Goal: Check status: Check status

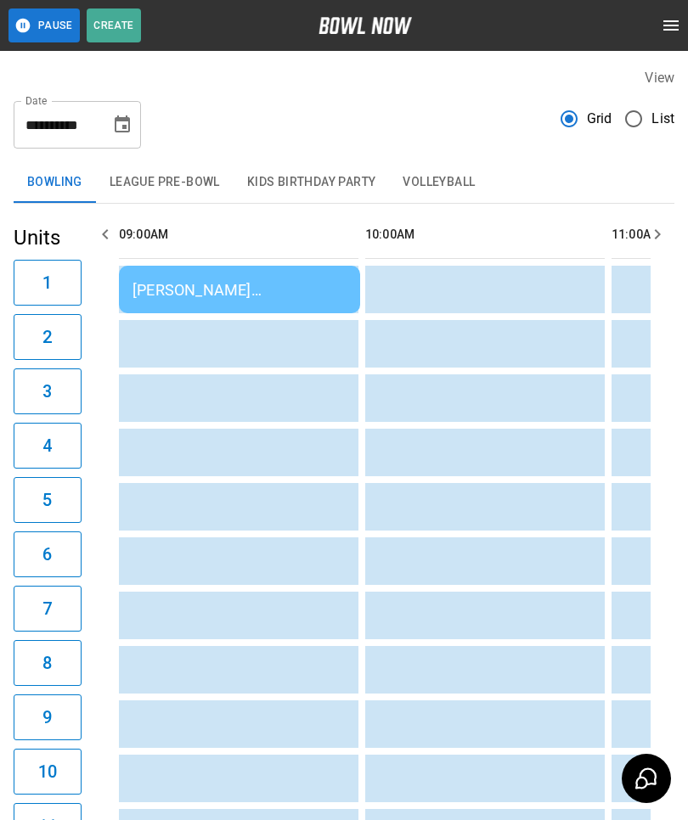
click at [176, 294] on div "[PERSON_NAME] [PERSON_NAME]" at bounding box center [239, 290] width 214 height 18
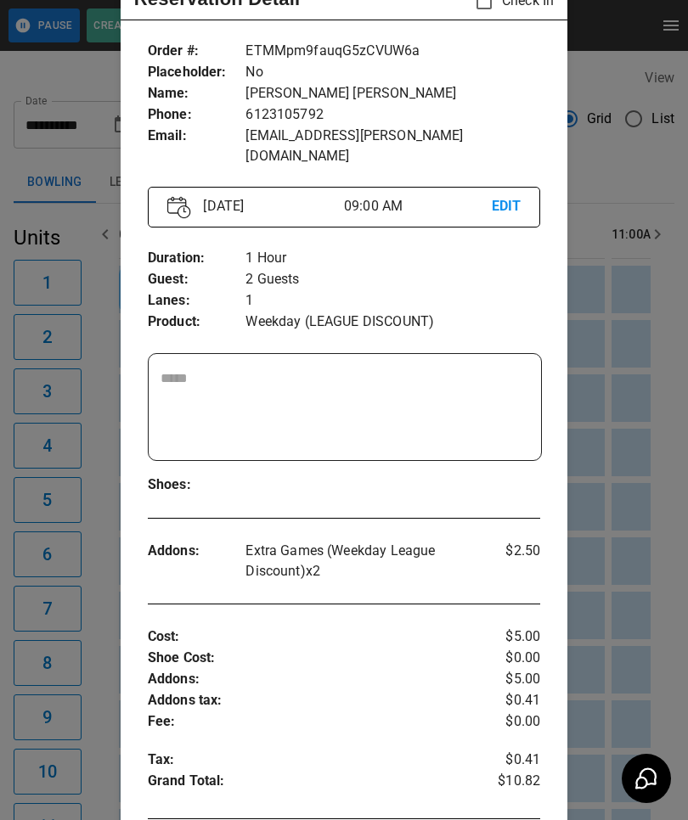
scroll to position [74, 0]
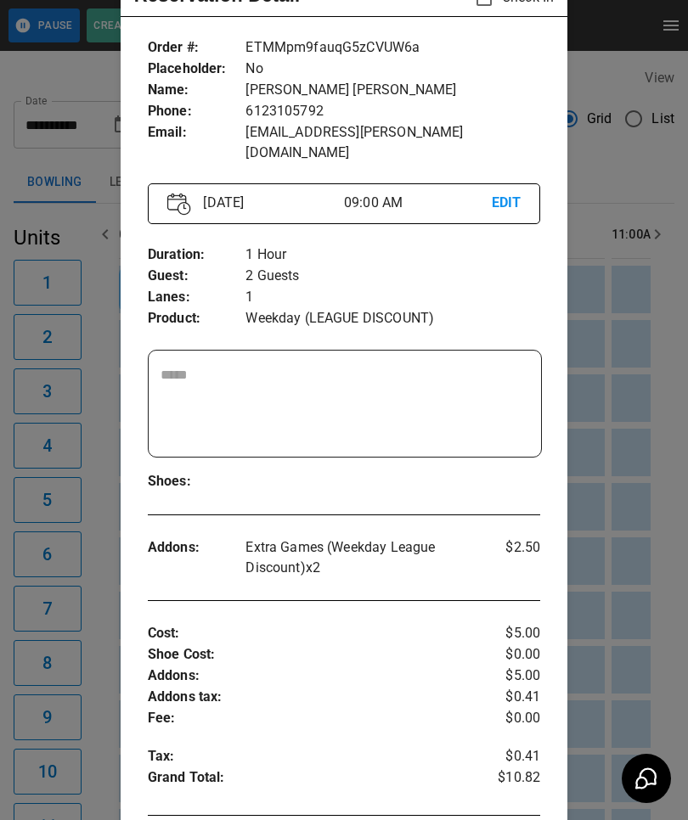
click at [83, 463] on div at bounding box center [344, 410] width 688 height 820
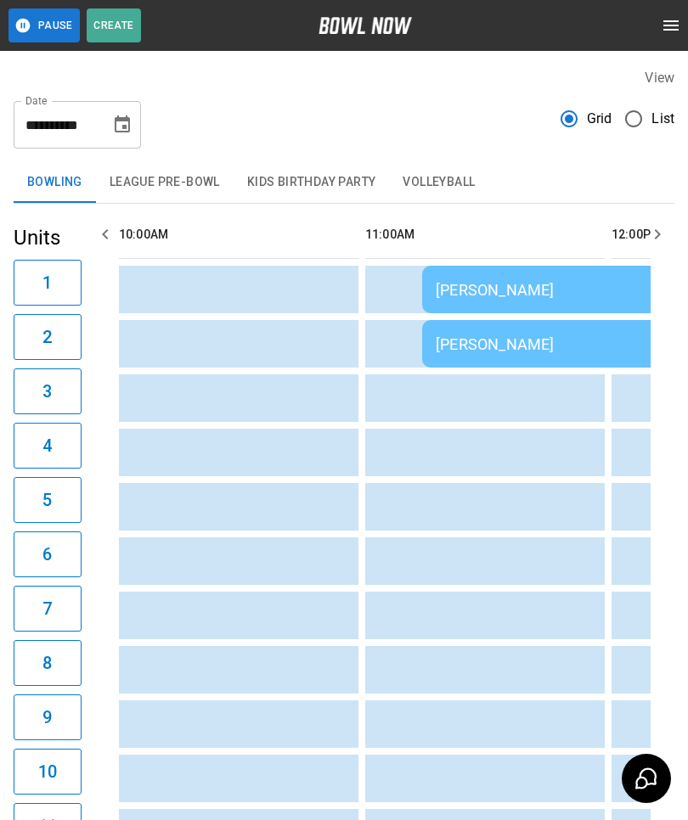
scroll to position [0, 0]
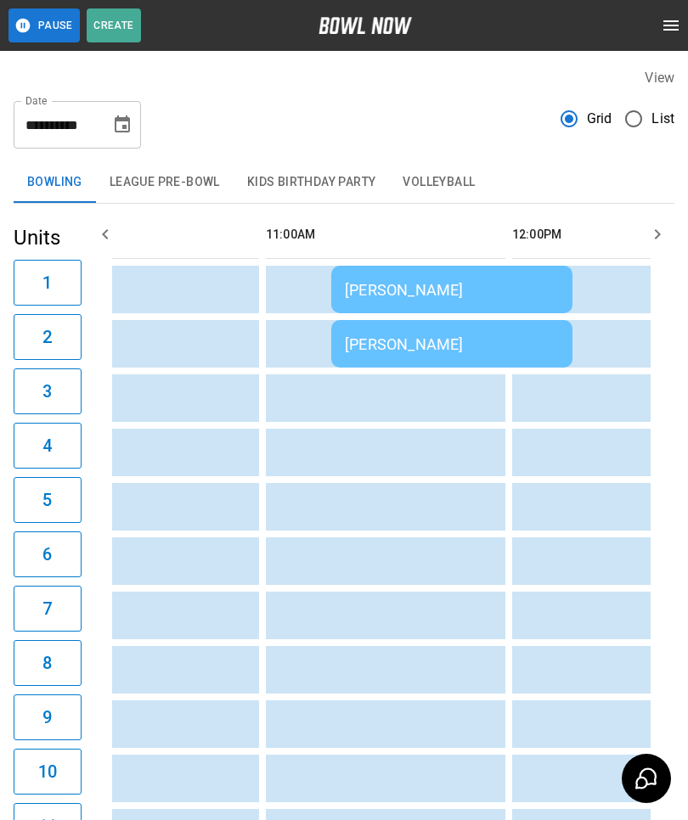
click at [407, 285] on div "[PERSON_NAME]" at bounding box center [452, 290] width 214 height 18
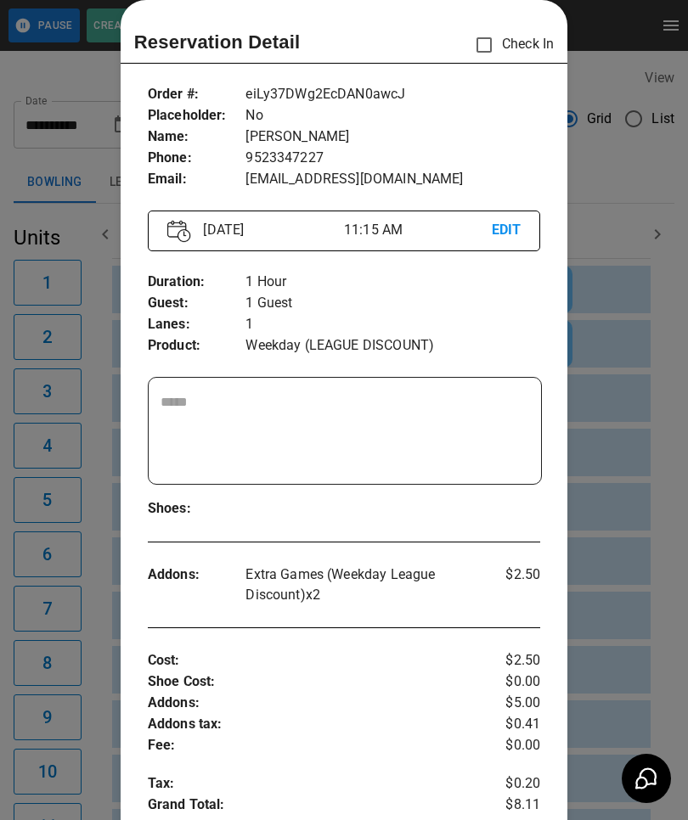
click at [53, 585] on div at bounding box center [344, 410] width 688 height 820
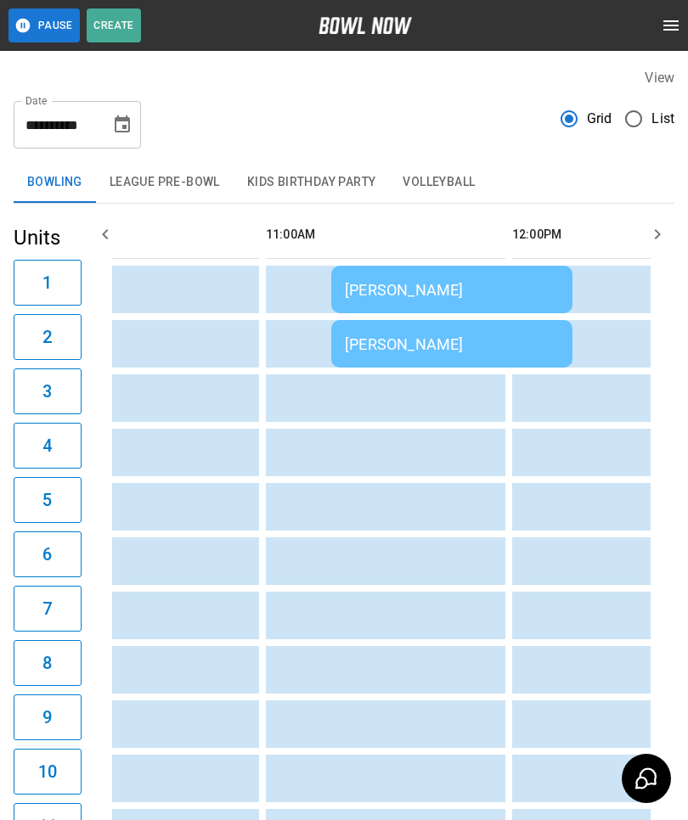
click at [378, 345] on div "[PERSON_NAME]" at bounding box center [452, 344] width 214 height 18
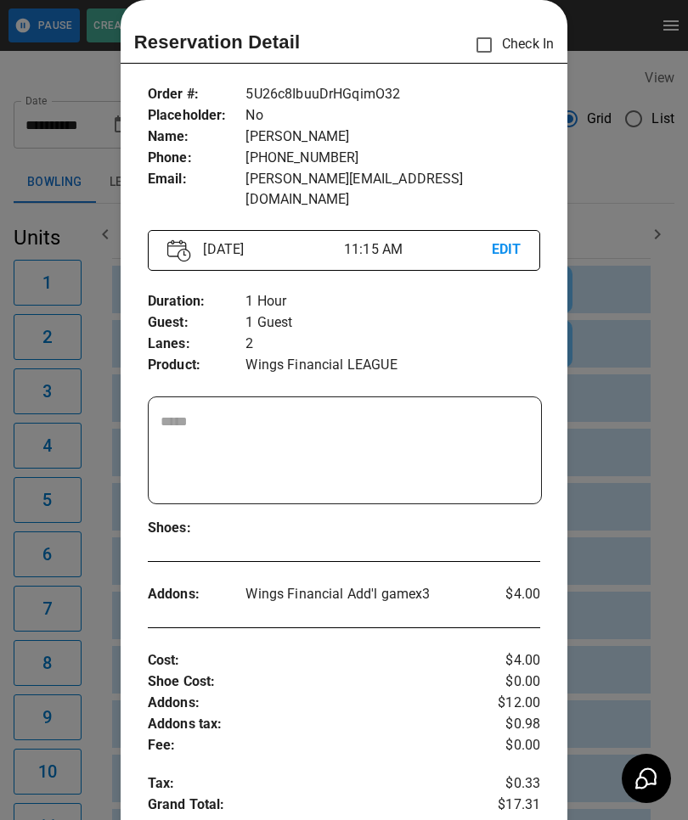
click at [95, 552] on div at bounding box center [344, 410] width 688 height 820
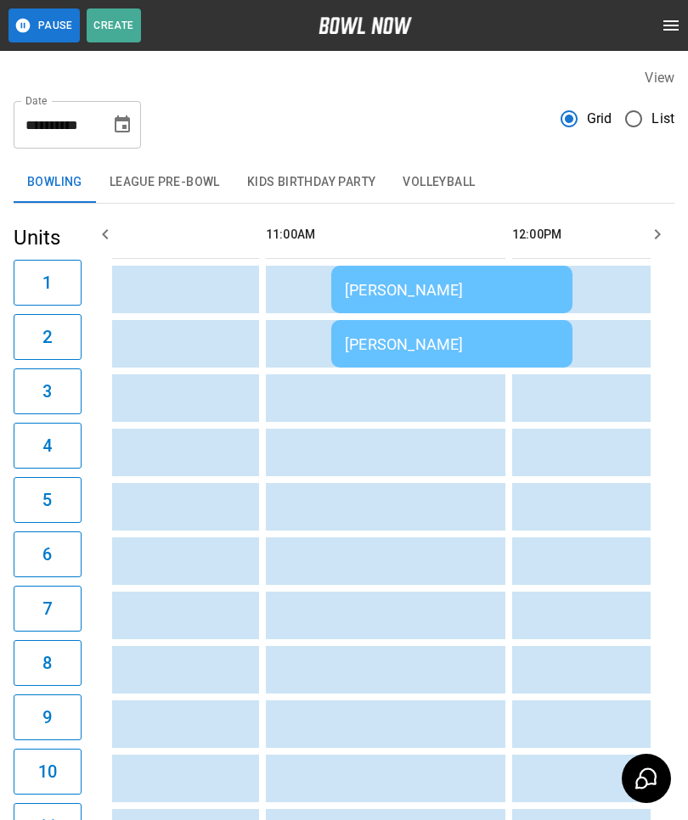
click at [396, 359] on td "[PERSON_NAME]" at bounding box center [451, 344] width 241 height 48
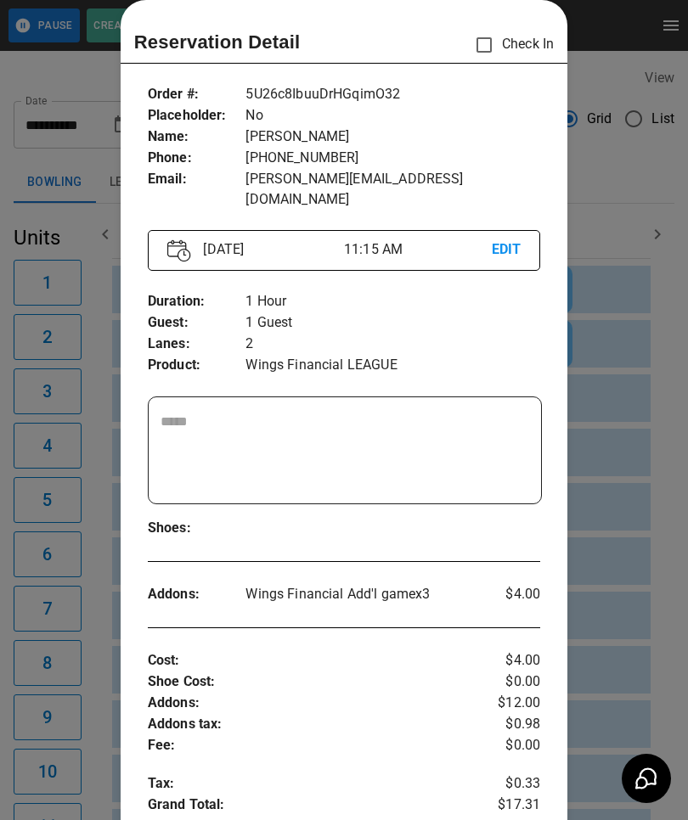
click at [83, 646] on div at bounding box center [344, 410] width 688 height 820
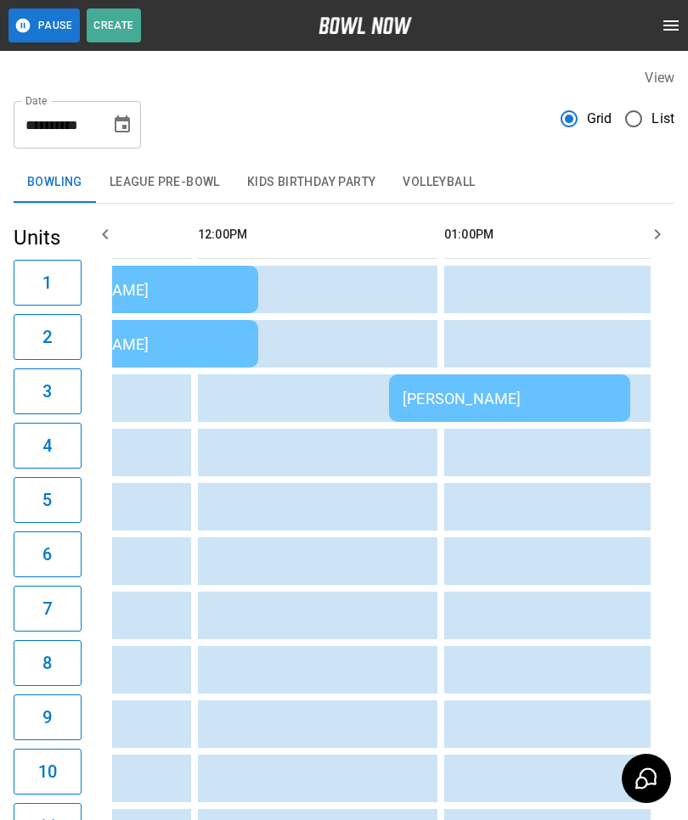
click at [451, 393] on div "[PERSON_NAME]" at bounding box center [509, 399] width 214 height 18
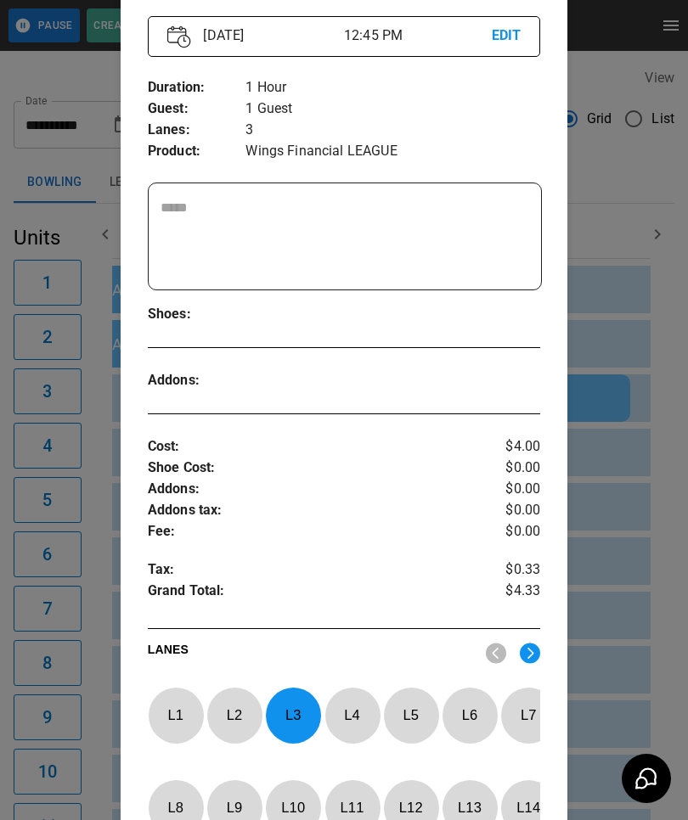
click at [104, 616] on div at bounding box center [344, 410] width 688 height 820
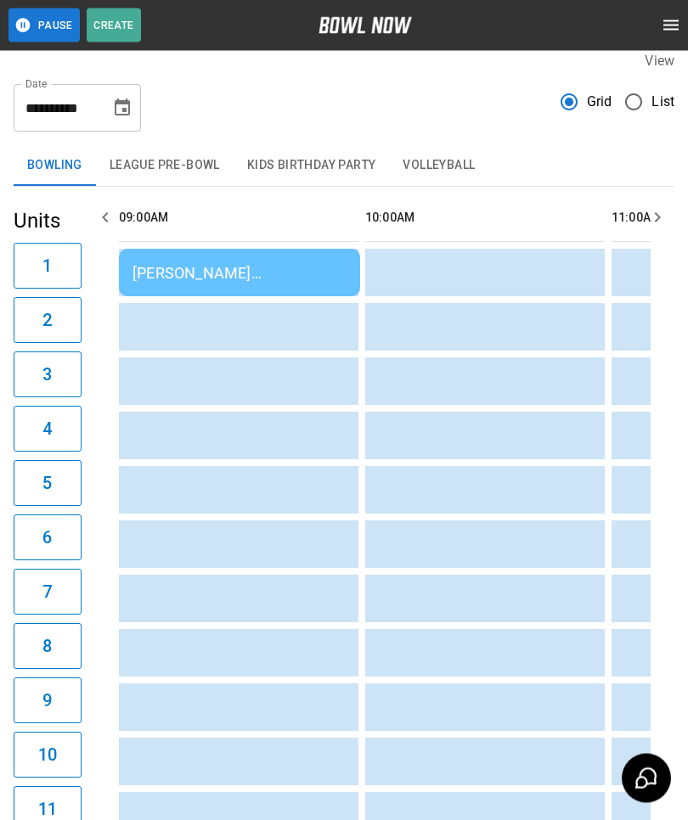
click at [156, 164] on button "League Pre-Bowl" at bounding box center [165, 166] width 138 height 41
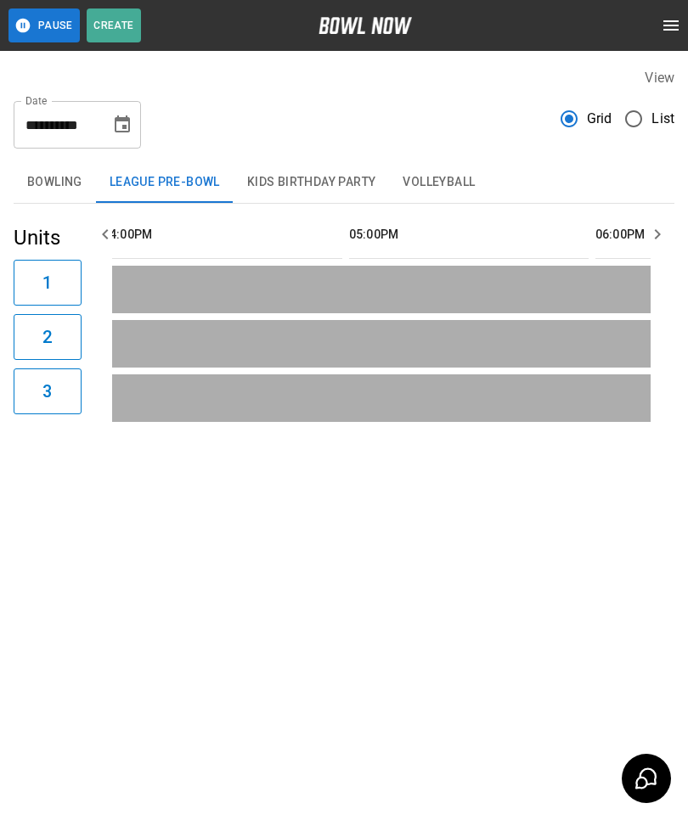
click at [53, 167] on button "Bowling" at bounding box center [55, 182] width 82 height 41
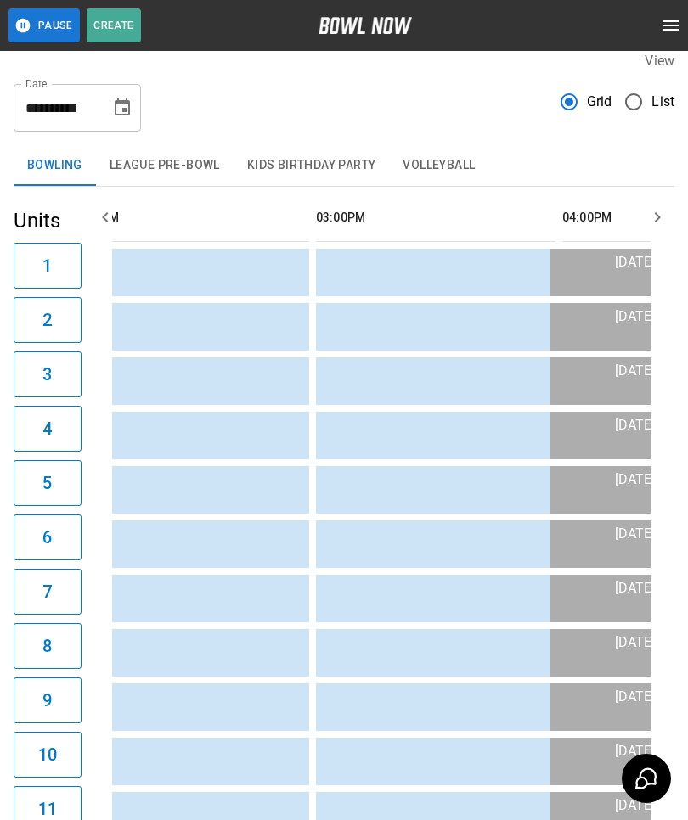
scroll to position [0, 1073]
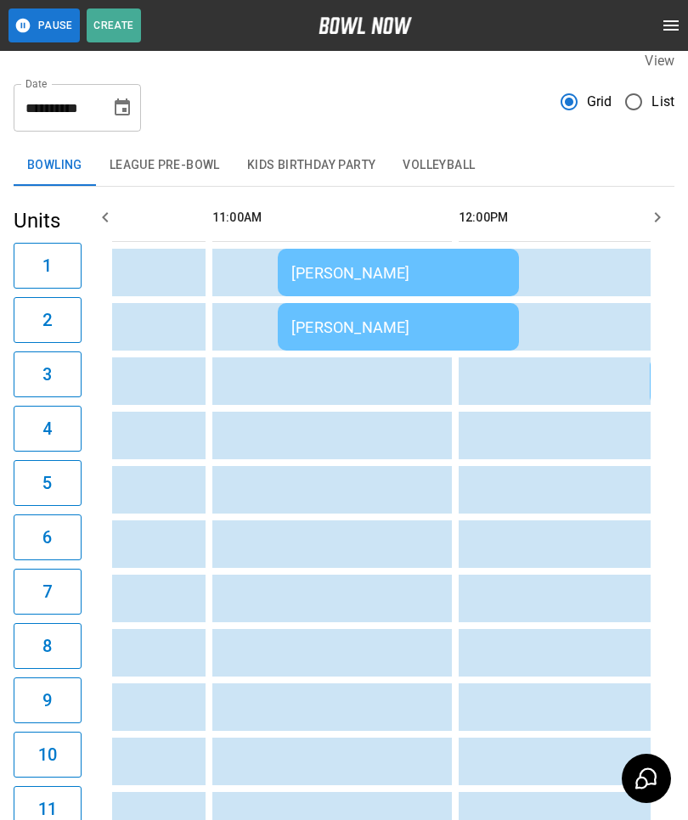
click at [171, 620] on td "sticky table" at bounding box center [181, 599] width 55 height 48
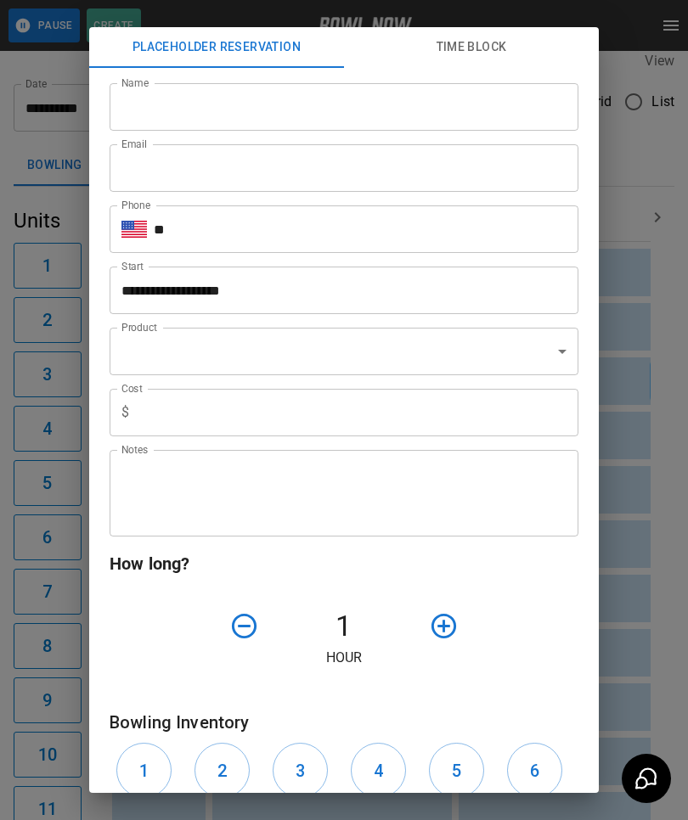
click at [61, 668] on div "**********" at bounding box center [344, 410] width 688 height 820
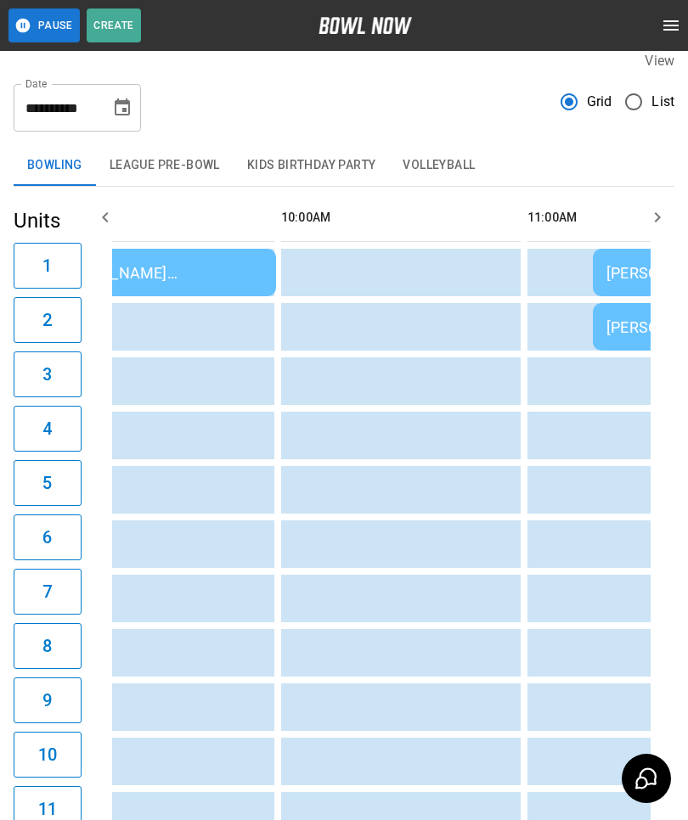
scroll to position [0, 126]
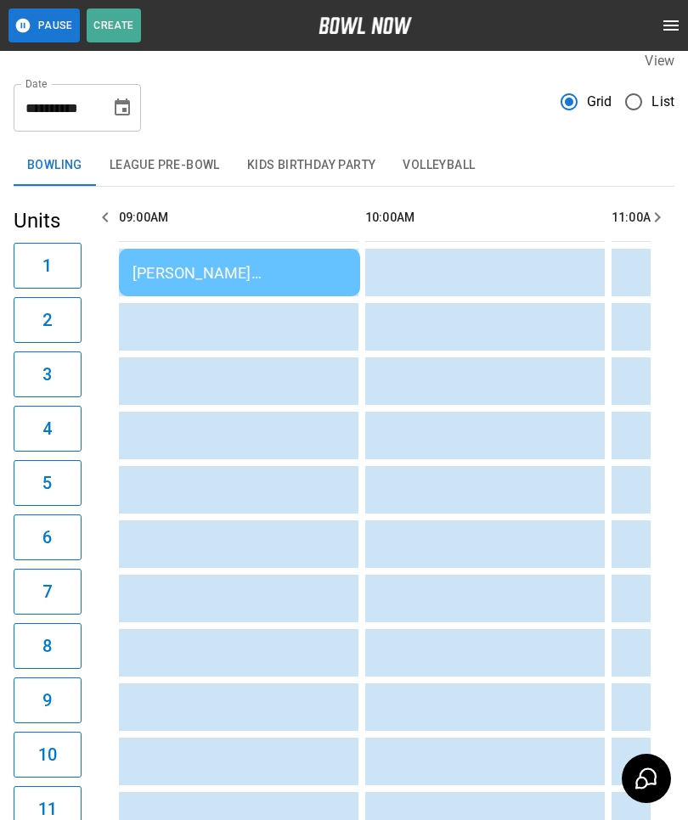
click at [174, 267] on div "[PERSON_NAME] [PERSON_NAME]" at bounding box center [239, 273] width 214 height 18
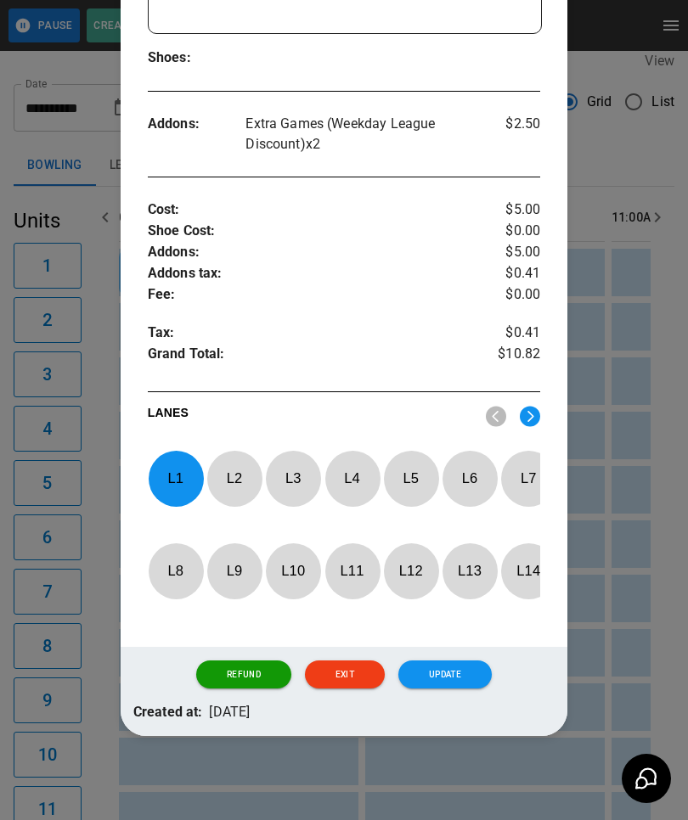
click at [391, 467] on p "L 5" at bounding box center [411, 478] width 56 height 40
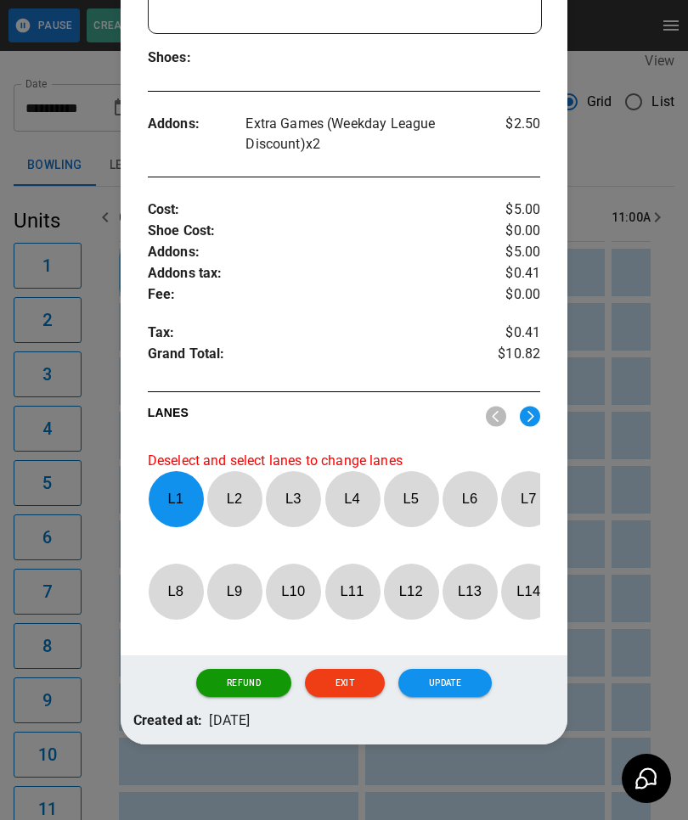
click at [81, 149] on div at bounding box center [344, 410] width 688 height 820
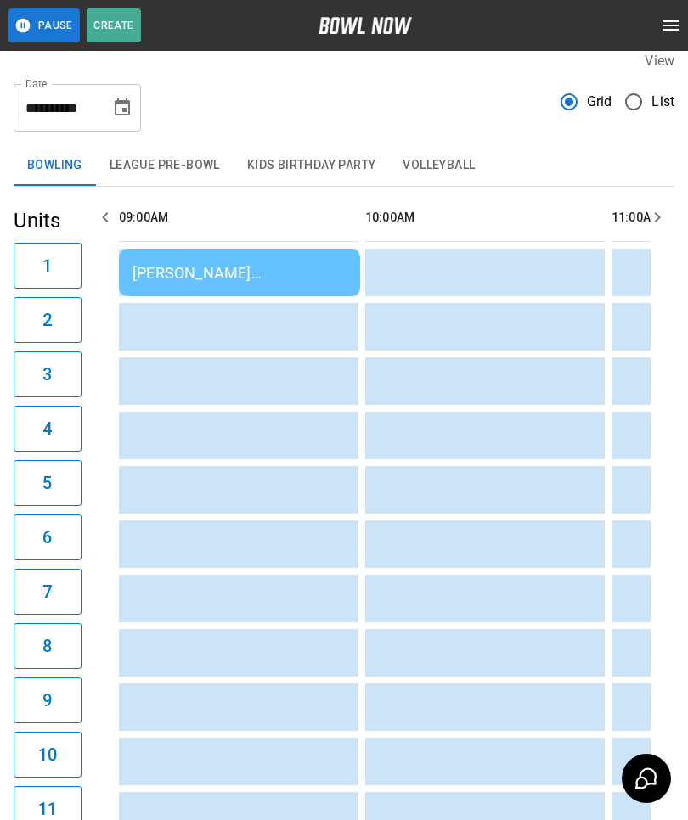
click at [172, 267] on div "[PERSON_NAME] [PERSON_NAME]" at bounding box center [239, 273] width 214 height 18
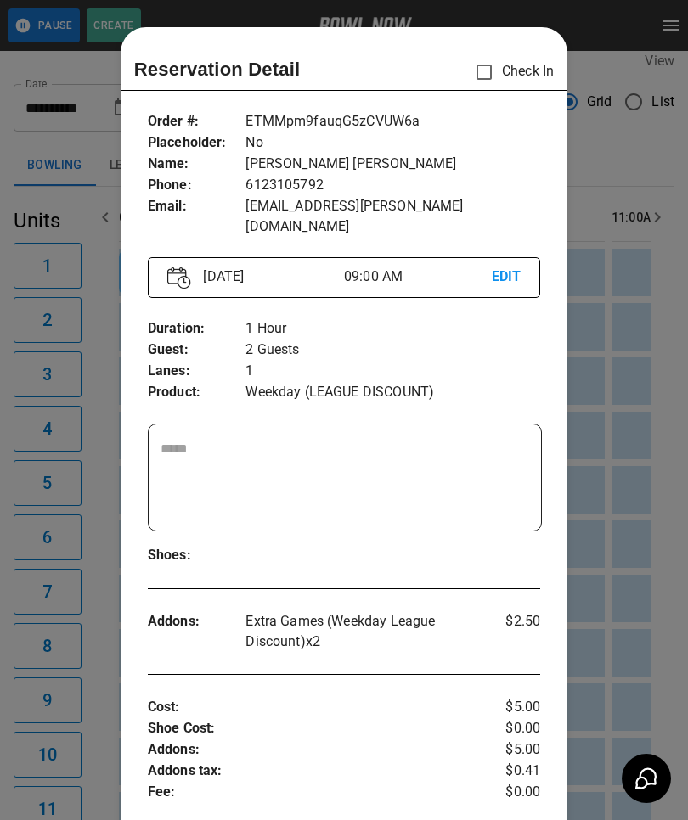
scroll to position [0, 0]
click at [68, 436] on div at bounding box center [344, 410] width 688 height 820
